Goal: Information Seeking & Learning: Learn about a topic

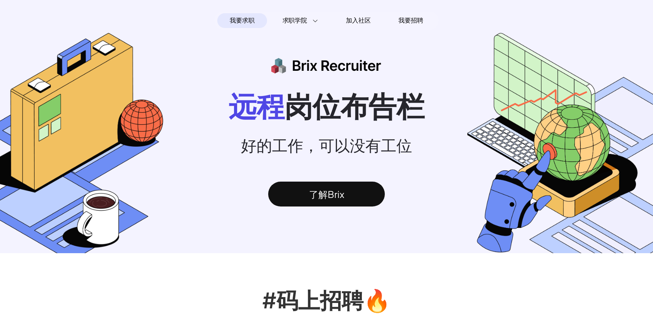
click at [323, 201] on div "了解Brix" at bounding box center [326, 194] width 117 height 25
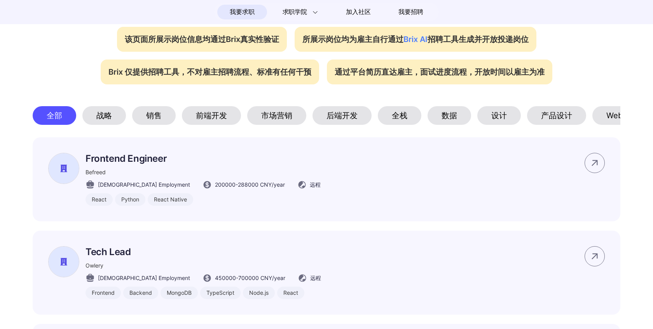
scroll to position [330, 0]
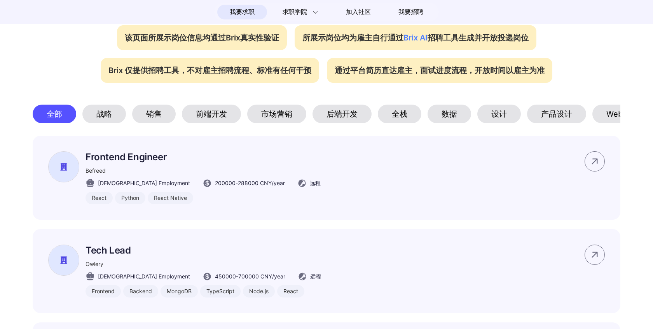
click at [351, 114] on div "后端开发" at bounding box center [342, 114] width 59 height 19
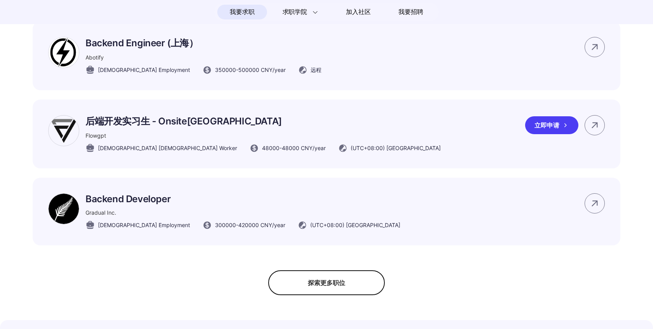
scroll to position [529, 0]
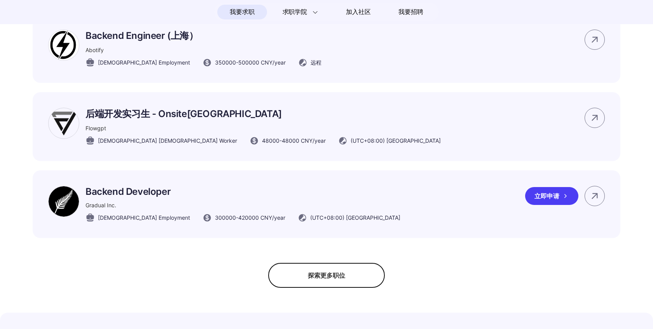
click at [236, 231] on div "Backend Developer Gradual Inc. [DEMOGRAPHIC_DATA] Employment 300000 - 420000 CN…" at bounding box center [327, 204] width 588 height 68
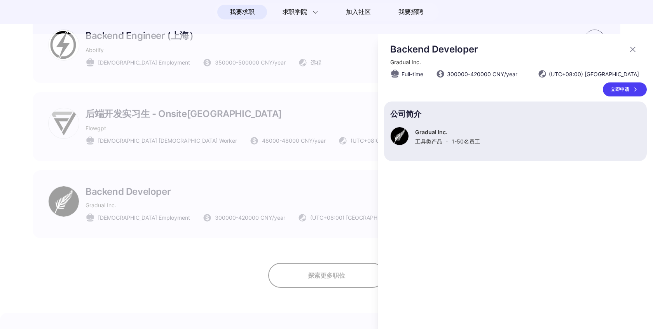
scroll to position [0, 0]
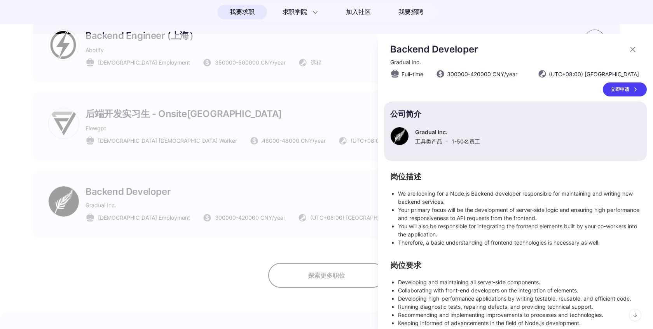
click at [233, 260] on div at bounding box center [326, 181] width 653 height 295
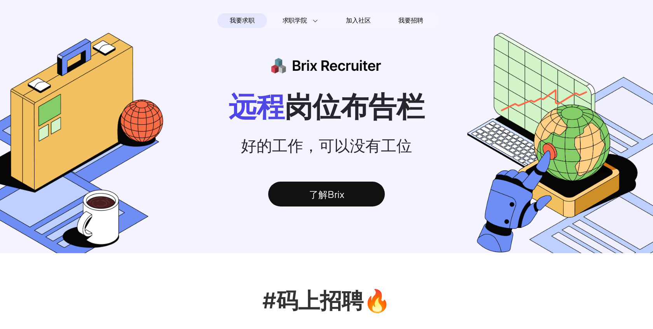
scroll to position [529, 0]
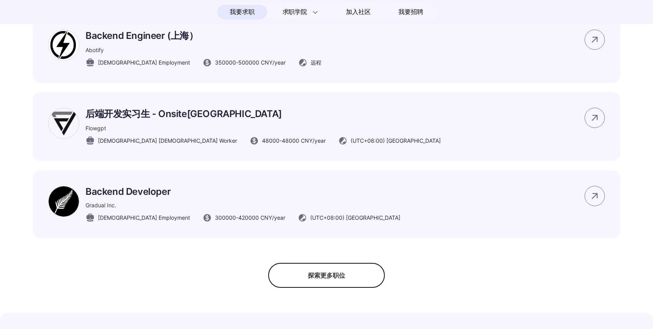
click at [345, 284] on div "探索更多职位" at bounding box center [326, 275] width 117 height 25
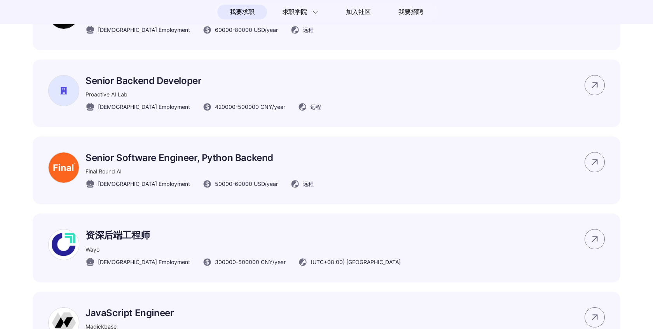
scroll to position [794, 0]
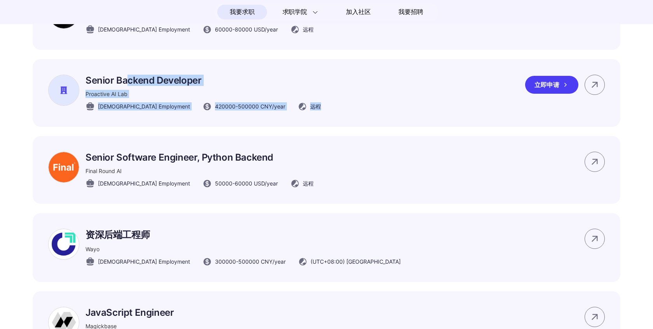
drag, startPoint x: 127, startPoint y: 81, endPoint x: 299, endPoint y: 107, distance: 173.8
click at [299, 107] on div "Senior Backend Developer Proactive AI Lab [DEMOGRAPHIC_DATA] Employment 420000 …" at bounding box center [327, 93] width 588 height 68
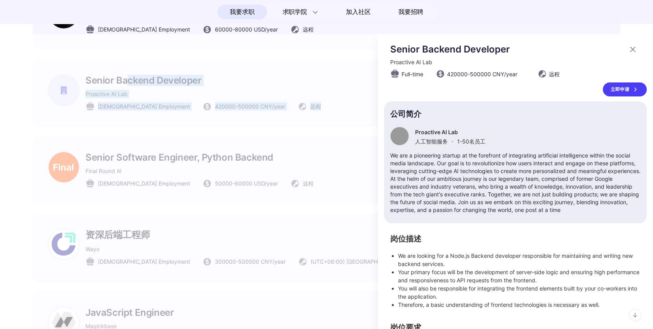
scroll to position [0, 0]
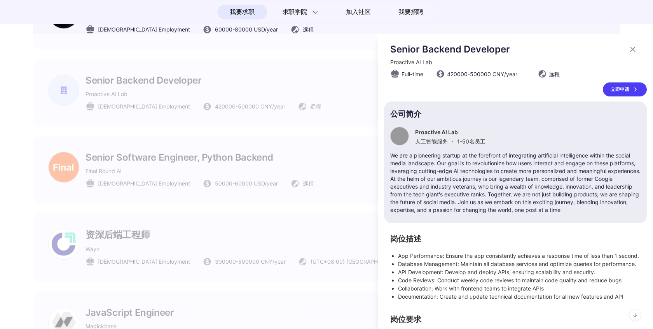
click at [307, 145] on div at bounding box center [326, 181] width 653 height 295
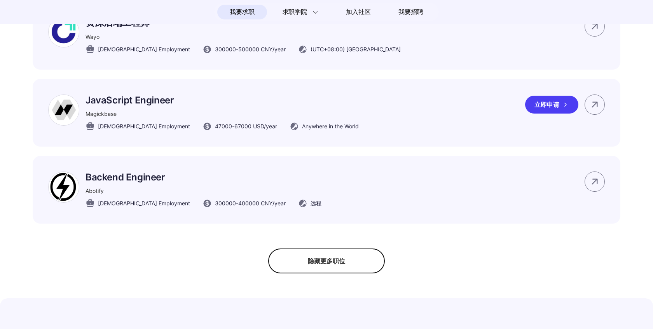
scroll to position [1008, 0]
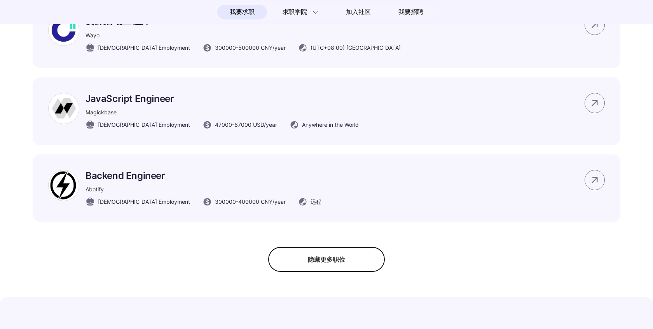
click at [347, 269] on div "隐藏更多职位" at bounding box center [326, 259] width 117 height 25
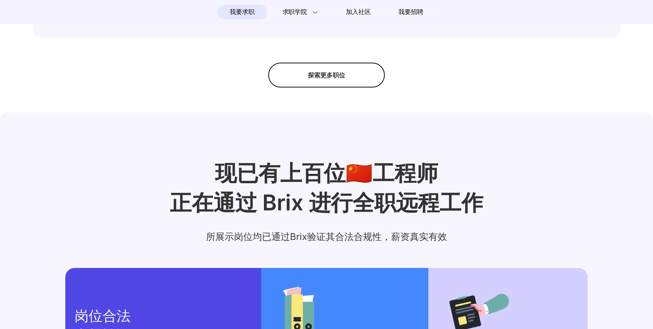
scroll to position [731, 0]
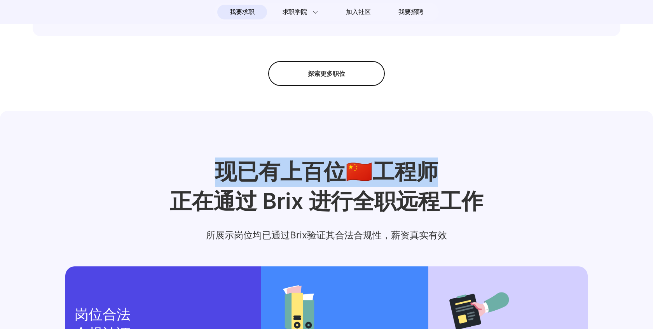
drag, startPoint x: 215, startPoint y: 167, endPoint x: 471, endPoint y: 169, distance: 256.2
click at [471, 169] on p "现已有上百位🇨🇳工程师" at bounding box center [326, 172] width 653 height 30
drag, startPoint x: 471, startPoint y: 169, endPoint x: 246, endPoint y: 169, distance: 225.1
click at [246, 169] on p "现已有上百位🇨🇳工程师" at bounding box center [326, 172] width 653 height 30
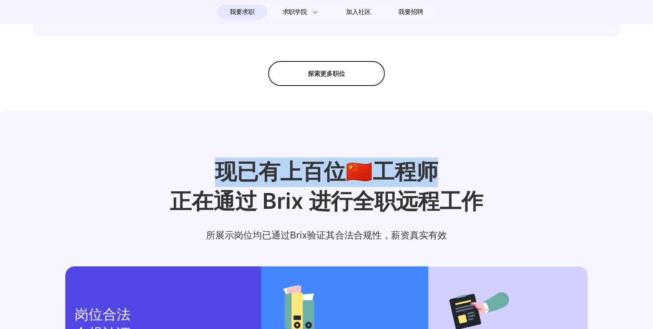
drag, startPoint x: 182, startPoint y: 190, endPoint x: 551, endPoint y: 190, distance: 368.9
click at [551, 187] on p "现已有上百位🇨🇳工程师" at bounding box center [326, 172] width 653 height 30
drag, startPoint x: 551, startPoint y: 190, endPoint x: 288, endPoint y: 190, distance: 262.8
click at [290, 187] on p "现已有上百位🇨🇳工程师" at bounding box center [326, 172] width 653 height 30
click at [288, 187] on p "现已有上百位🇨🇳工程师" at bounding box center [326, 172] width 653 height 30
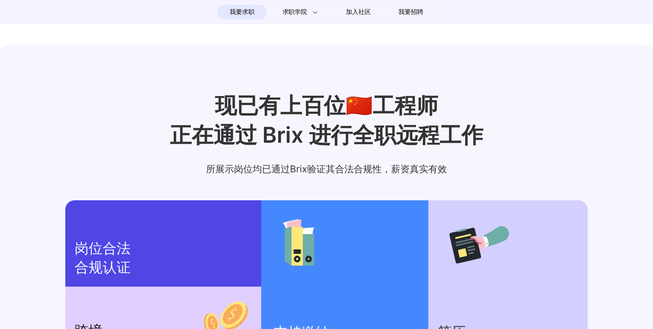
scroll to position [808, 0]
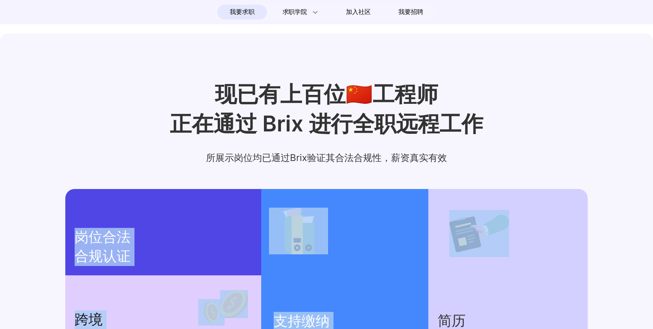
drag, startPoint x: 192, startPoint y: 171, endPoint x: 471, endPoint y: 171, distance: 278.7
click at [472, 171] on div "现已有上百位🇨🇳工程师 正在通过 Brix 进行全职远程工作 所展示岗位均已通过Brix验证其合法合规性，薪资真实有效 岗位合法 合规认证 跨境 发薪担保 支…" at bounding box center [326, 222] width 653 height 284
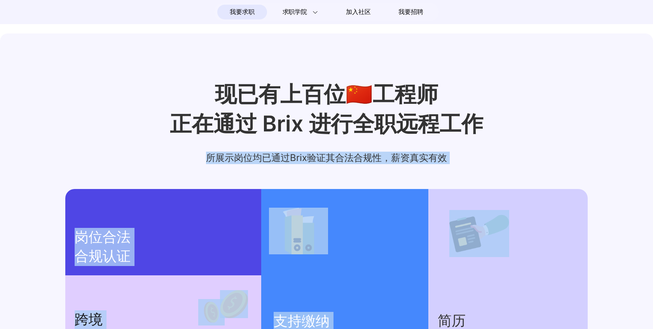
drag, startPoint x: 471, startPoint y: 171, endPoint x: 229, endPoint y: 154, distance: 242.4
click at [229, 154] on div "现已有上百位🇨🇳工程师 正在通过 Brix 进行全职远程工作 所展示岗位均已通过Brix验证其合法合规性，薪资真实有效 岗位合法 合规认证 跨境 发薪担保 支…" at bounding box center [326, 222] width 653 height 284
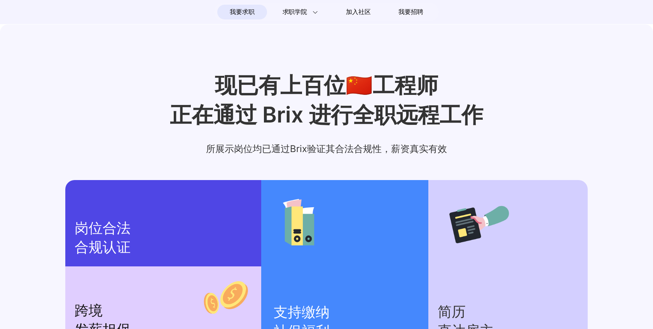
scroll to position [813, 0]
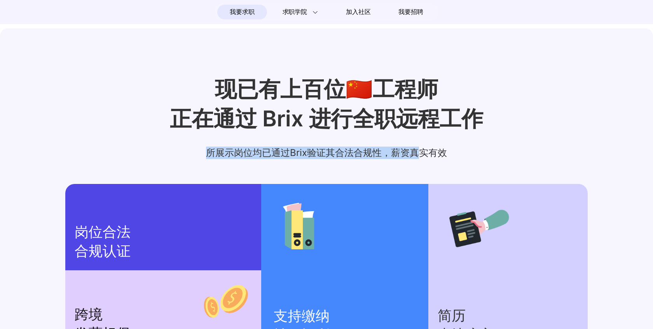
drag, startPoint x: 202, startPoint y: 161, endPoint x: 418, endPoint y: 161, distance: 216.5
click at [418, 159] on p "所展示岗位均已通过Brix验证其合法合规性，薪资真实有效" at bounding box center [326, 153] width 653 height 12
drag, startPoint x: 418, startPoint y: 161, endPoint x: 205, endPoint y: 161, distance: 213.4
click at [205, 159] on p "所展示岗位均已通过Brix验证其合法合规性，薪资真实有效" at bounding box center [326, 153] width 653 height 12
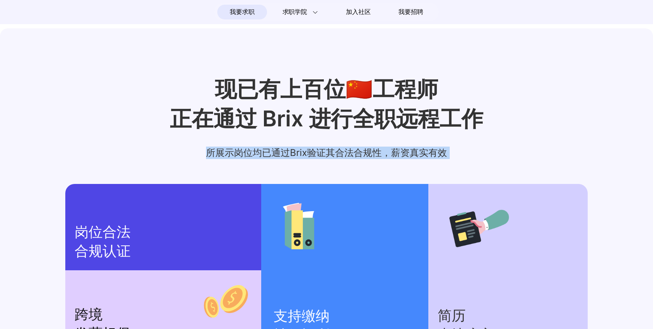
drag, startPoint x: 205, startPoint y: 161, endPoint x: 451, endPoint y: 161, distance: 246.5
click at [451, 159] on p "所展示岗位均已通过Brix验证其合法合规性，薪资真实有效" at bounding box center [326, 153] width 653 height 12
drag, startPoint x: 451, startPoint y: 161, endPoint x: 232, endPoint y: 161, distance: 218.9
click at [232, 159] on p "所展示岗位均已通过Brix验证其合法合规性，薪资真实有效" at bounding box center [326, 153] width 653 height 12
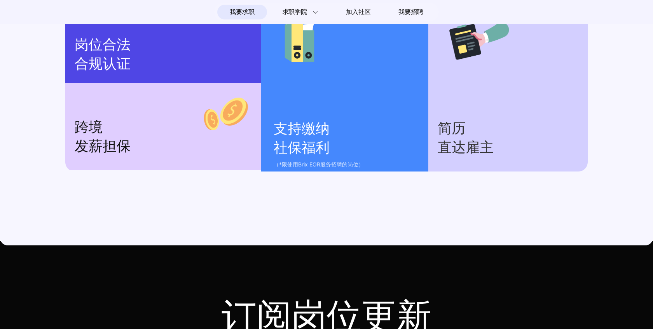
scroll to position [964, 0]
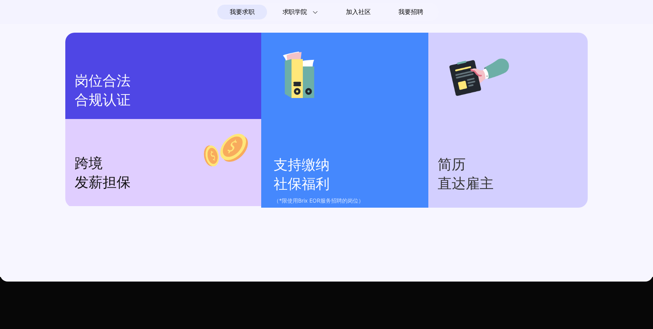
click at [344, 131] on section "支持缴纳 社保福利 （*限使用Brix EOR服务招聘的岗位）" at bounding box center [344, 120] width 167 height 175
click at [190, 98] on p "岗位合法 合规认证" at bounding box center [163, 91] width 177 height 38
click at [190, 192] on p "跨境 发薪担保" at bounding box center [163, 173] width 177 height 38
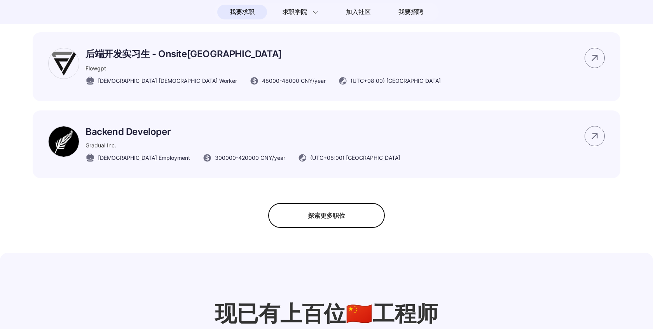
scroll to position [577, 0]
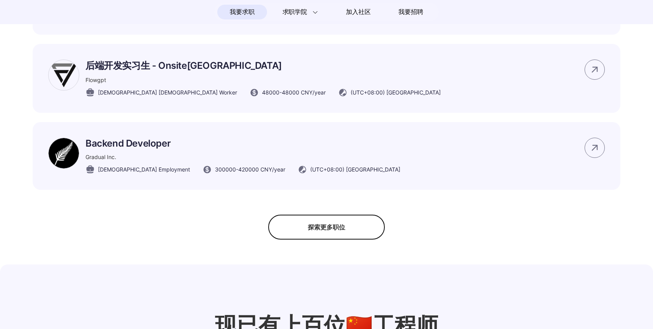
click at [337, 236] on div "探索更多职位" at bounding box center [326, 227] width 117 height 25
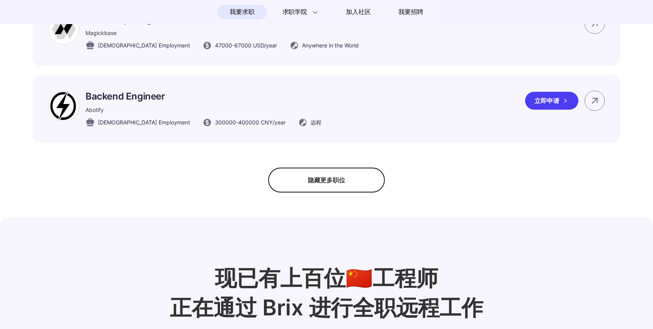
scroll to position [1060, 0]
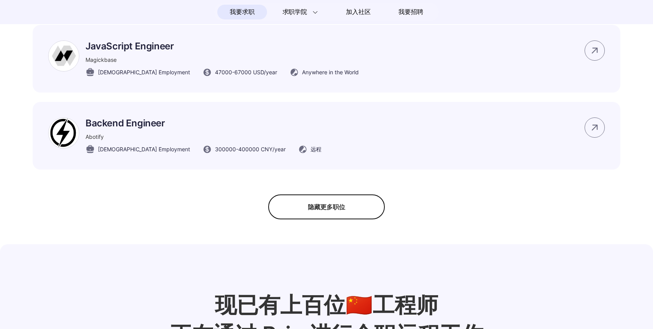
click at [314, 206] on div "隐藏更多职位" at bounding box center [326, 206] width 117 height 25
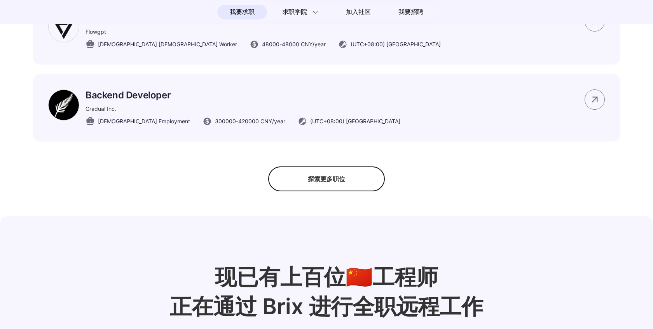
click at [322, 175] on div "探索更多职位" at bounding box center [326, 178] width 117 height 25
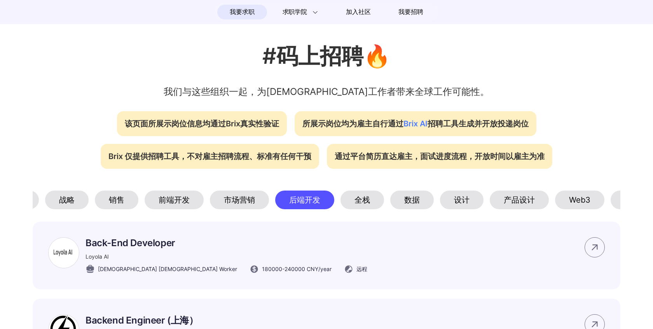
scroll to position [0, 71]
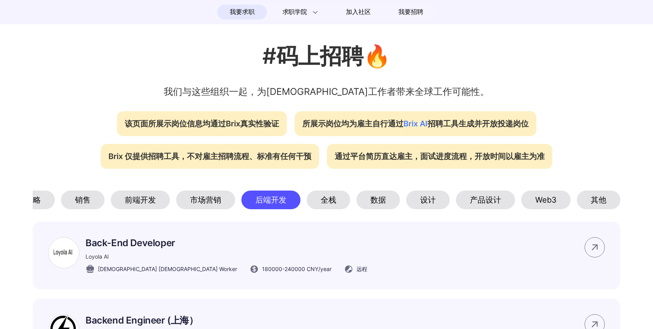
click at [552, 203] on div "Web3" at bounding box center [545, 199] width 49 height 19
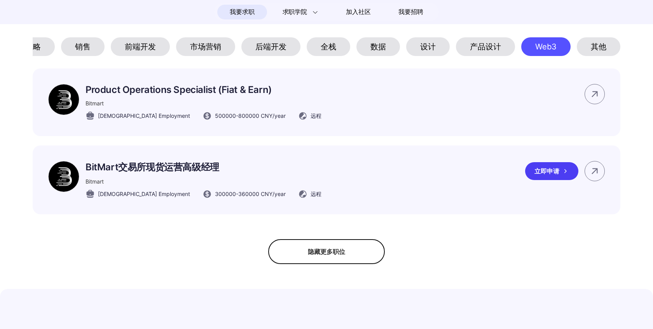
scroll to position [400, 0]
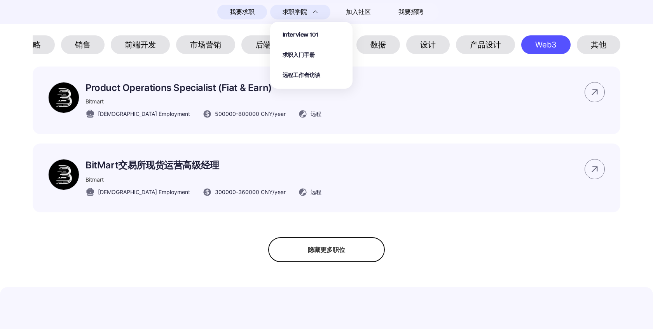
click at [299, 41] on div "Interview 101 求职入门手册 远程工作者访谈" at bounding box center [312, 55] width 58 height 48
click at [299, 31] on span "Interview 101" at bounding box center [301, 35] width 36 height 9
